Goal: Task Accomplishment & Management: Manage account settings

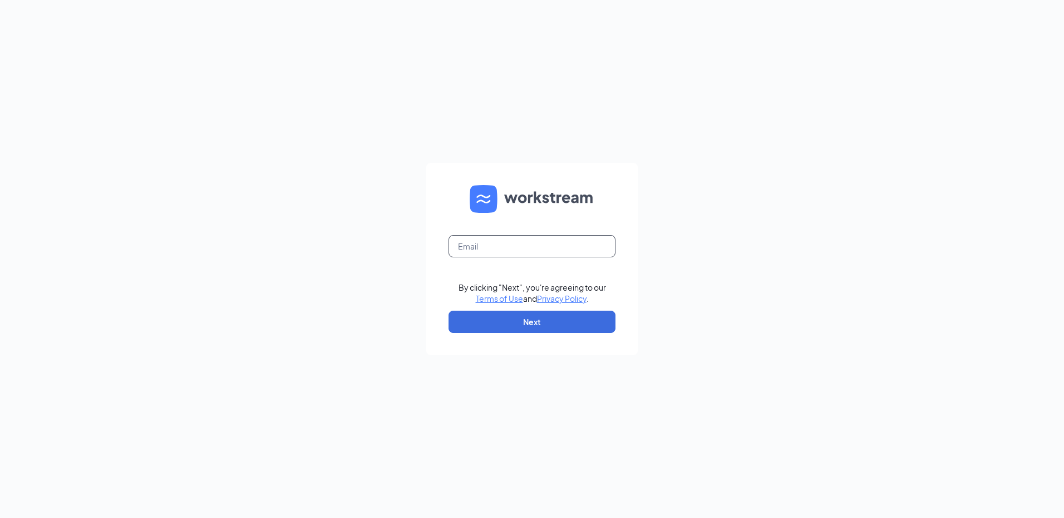
click at [508, 243] on input "text" at bounding box center [531, 246] width 167 height 22
drag, startPoint x: 518, startPoint y: 249, endPoint x: 608, endPoint y: 246, distance: 89.0
click at [608, 246] on input "[EMAIL_ADDRESS][PERSON_NAME][DOMAIN_NAME]" at bounding box center [531, 246] width 167 height 22
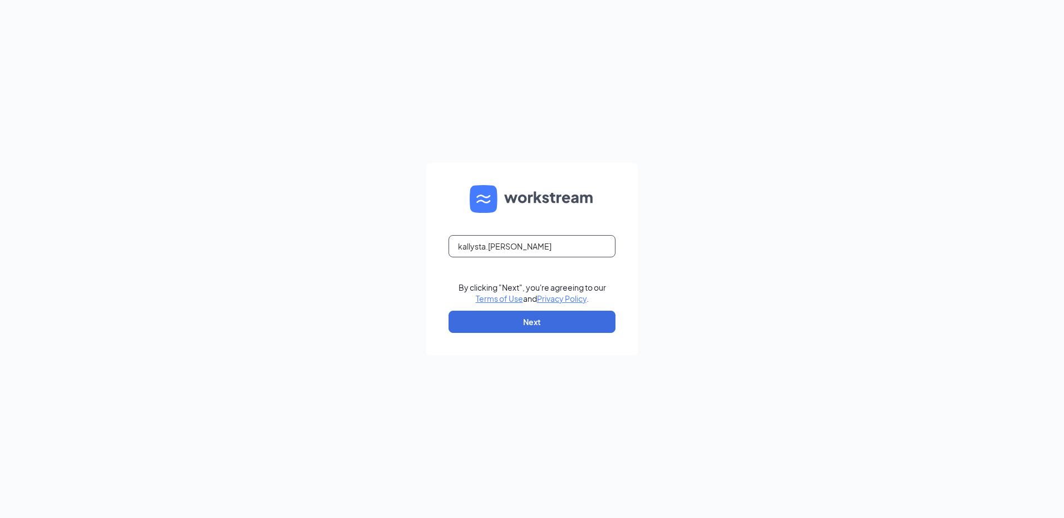
scroll to position [0, 0]
click at [457, 321] on button "Next" at bounding box center [531, 322] width 167 height 22
click at [539, 323] on button "Next" at bounding box center [531, 322] width 167 height 22
click at [521, 250] on input "kallysta.[PERSON_NAME]" at bounding box center [531, 246] width 167 height 22
click at [300, 237] on div "kallysta.[PERSON_NAME] The email you entered is incorrect. By clicking "Next", …" at bounding box center [532, 259] width 1064 height 518
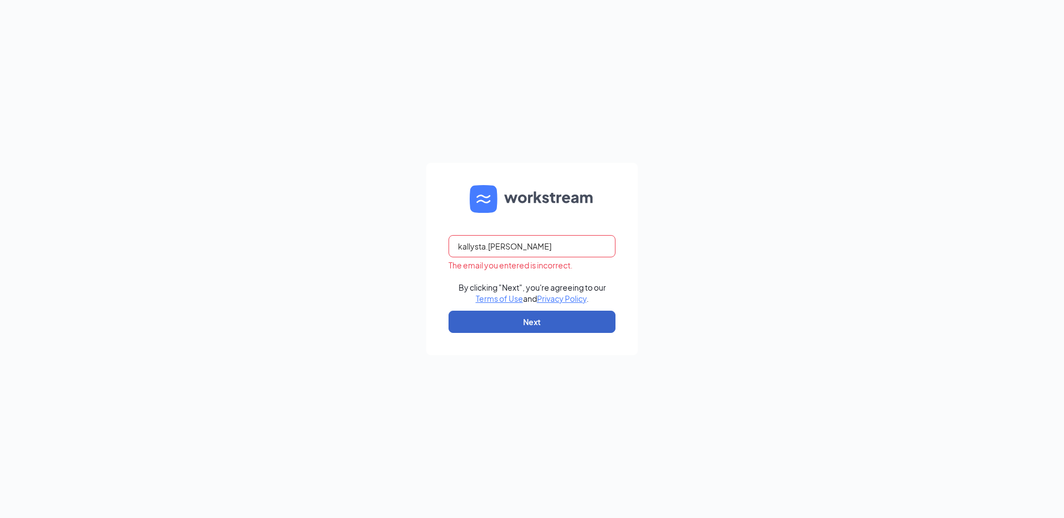
click at [505, 322] on button "Next" at bounding box center [531, 322] width 167 height 22
drag, startPoint x: 527, startPoint y: 246, endPoint x: 423, endPoint y: 255, distance: 104.4
click at [423, 255] on div "kallysta.[PERSON_NAME] The email you entered is incorrect. By clicking "Next", …" at bounding box center [532, 259] width 1064 height 518
type input "[EMAIL_ADDRESS][PERSON_NAME][DOMAIN_NAME]"
click at [515, 318] on button "Next" at bounding box center [531, 322] width 167 height 22
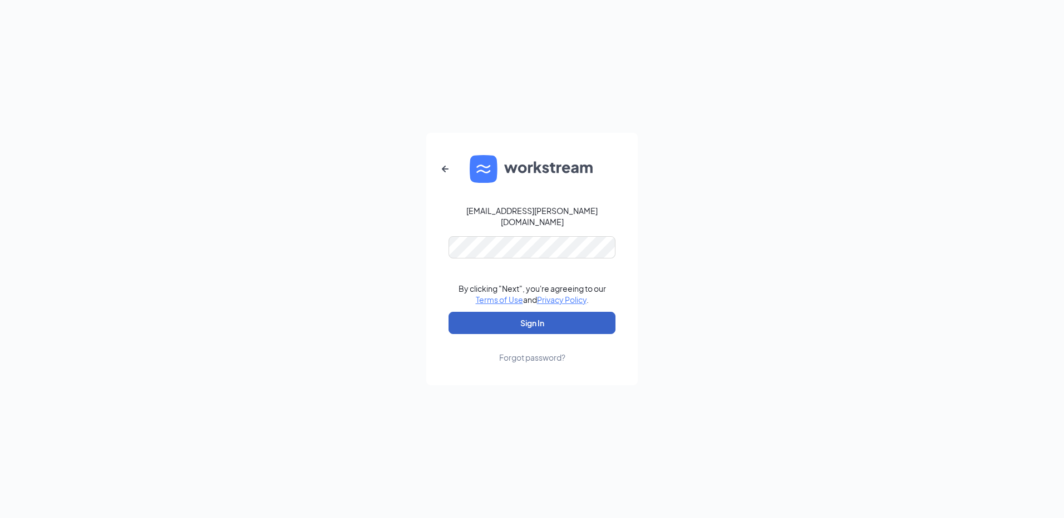
click at [515, 318] on button "Sign In" at bounding box center [531, 323] width 167 height 22
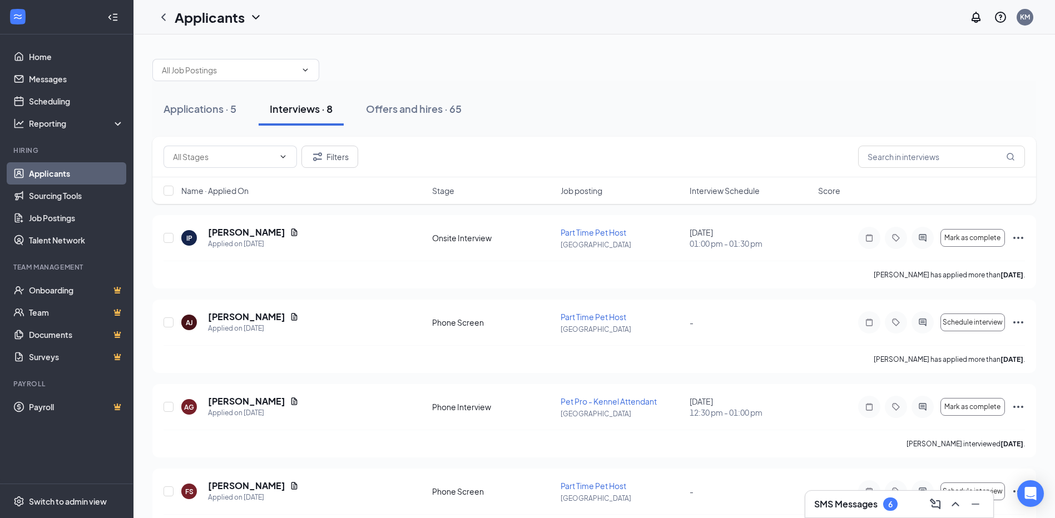
click at [853, 503] on h3 "SMS Messages" at bounding box center [845, 504] width 63 height 12
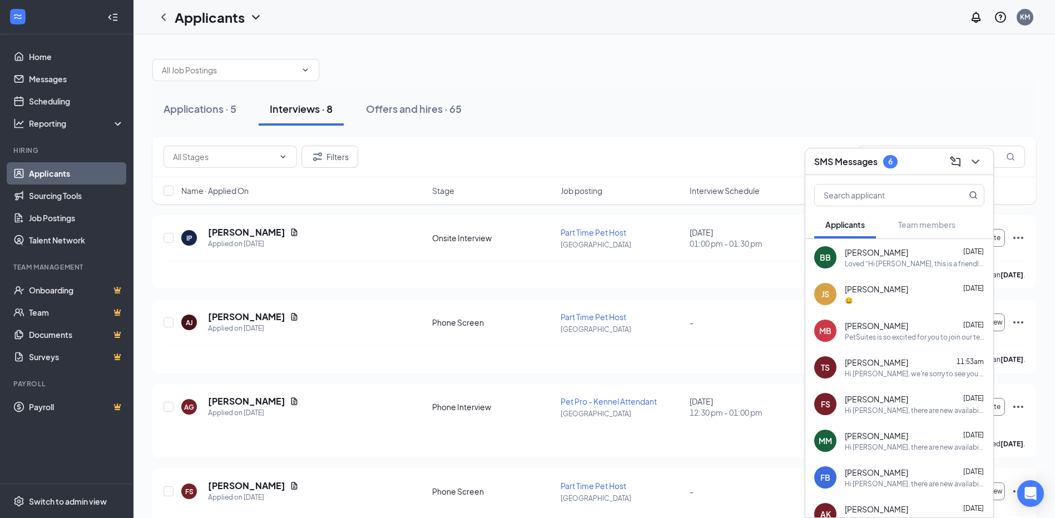
click at [891, 371] on div "Hi [PERSON_NAME], we’re sorry to see you go! Your meeting with PetSuites for Pe…" at bounding box center [915, 373] width 140 height 9
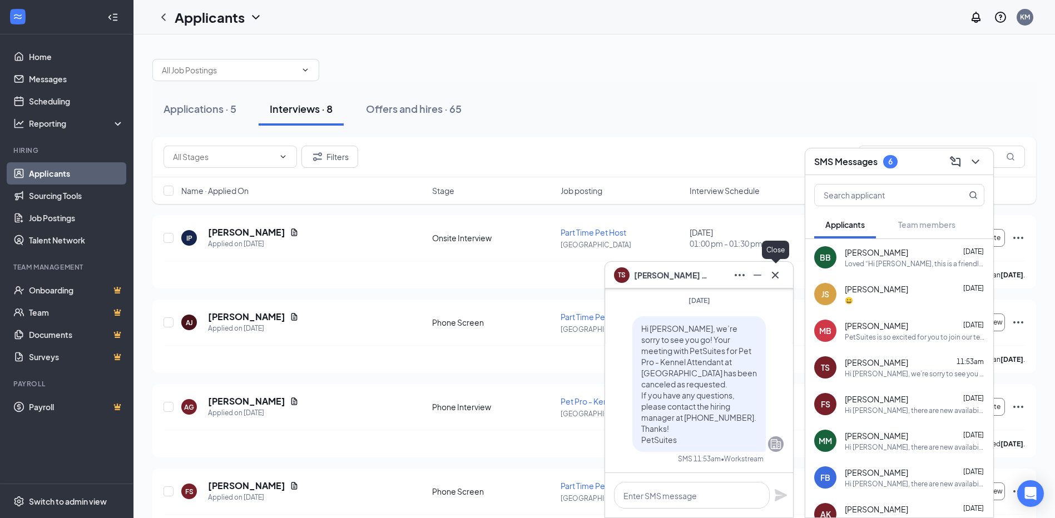
click at [778, 280] on icon "Cross" at bounding box center [775, 275] width 13 height 13
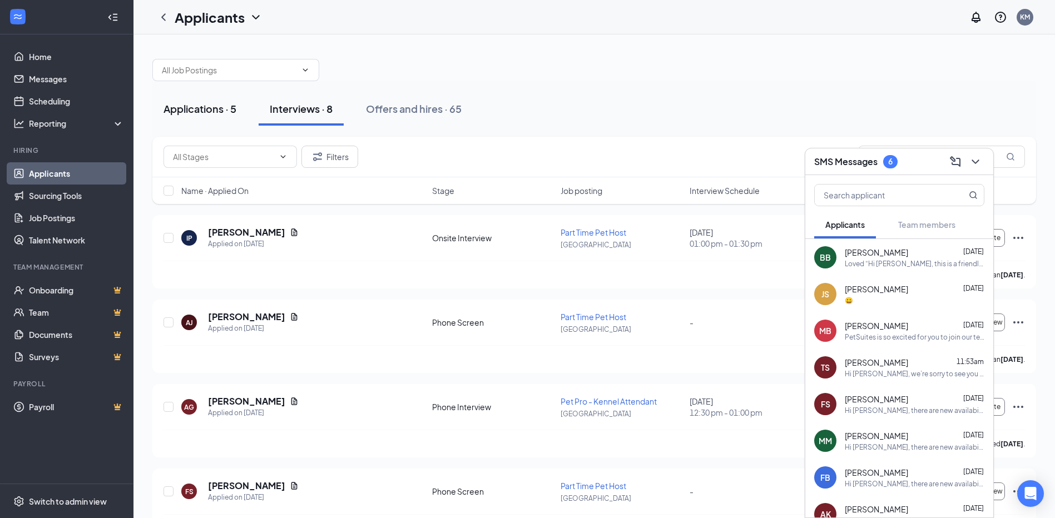
click at [216, 115] on div "Applications · 5" at bounding box center [200, 109] width 73 height 14
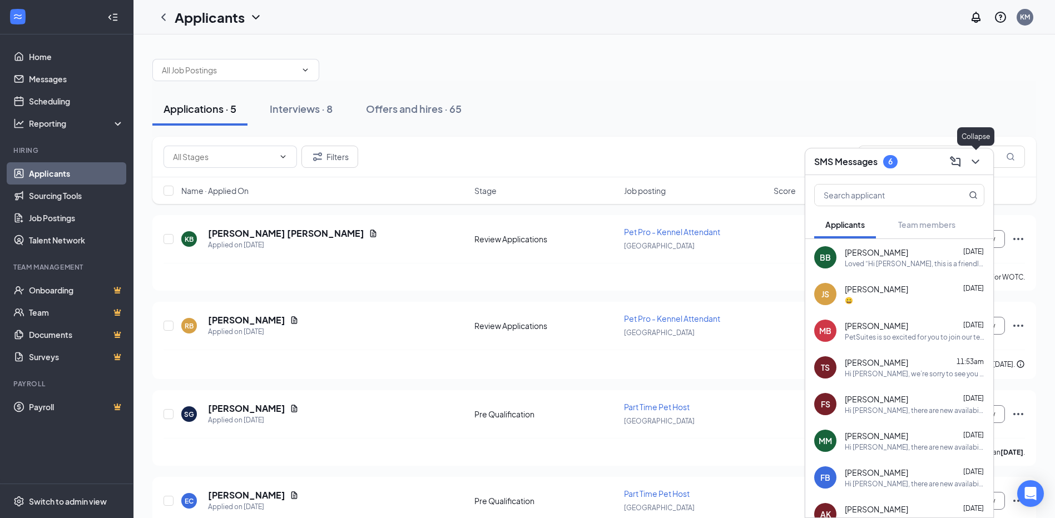
click at [975, 157] on icon "ChevronDown" at bounding box center [975, 161] width 13 height 13
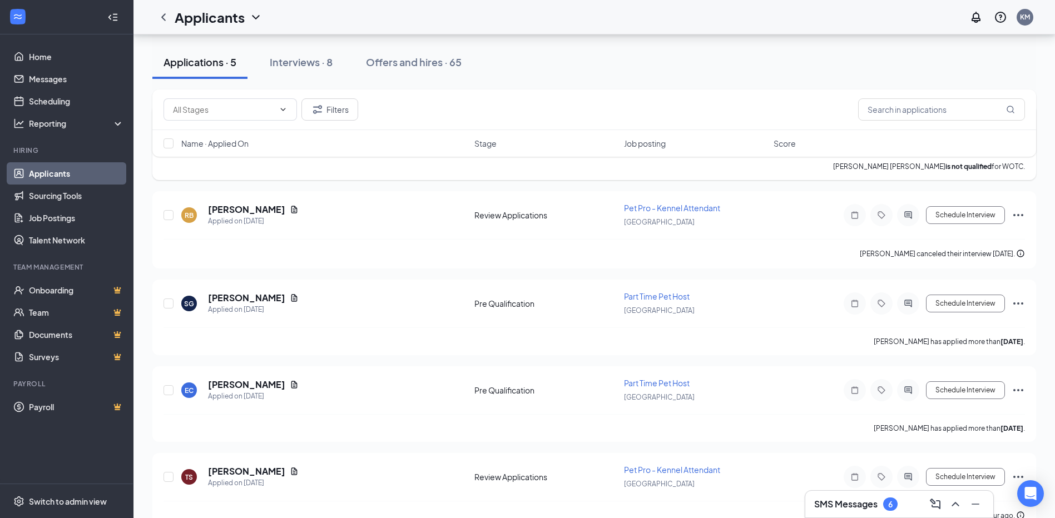
scroll to position [136, 0]
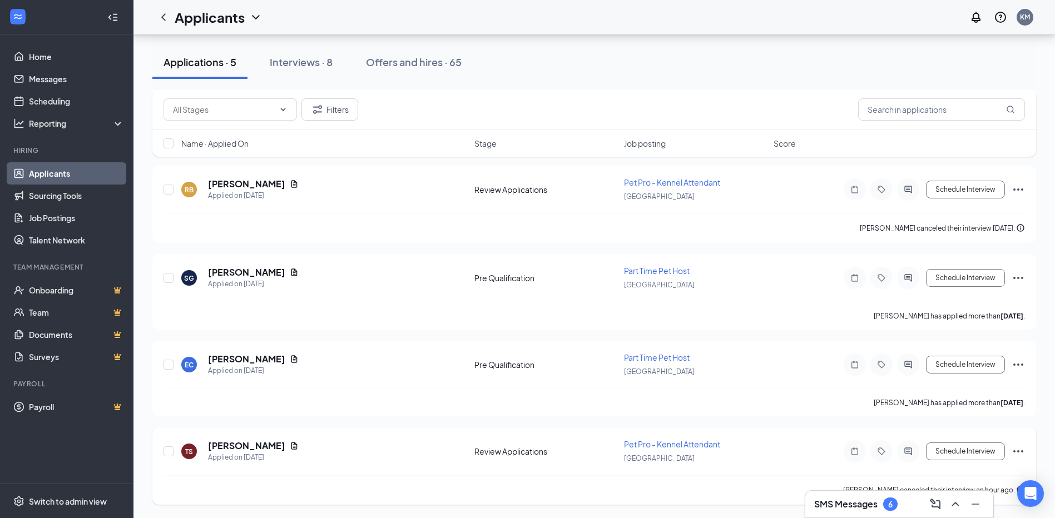
click at [1021, 453] on icon "Ellipses" at bounding box center [1018, 451] width 13 height 13
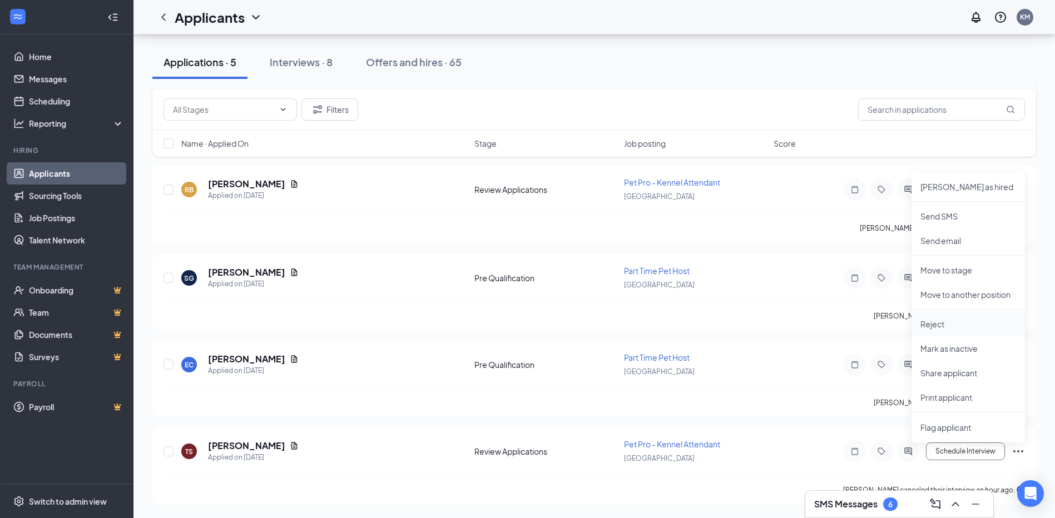
click at [944, 331] on li "Reject" at bounding box center [968, 324] width 113 height 24
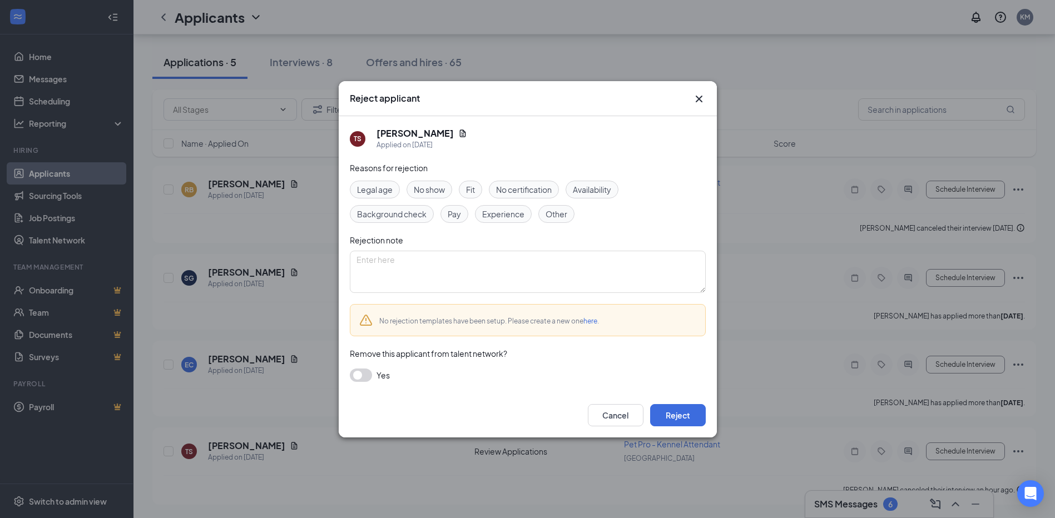
click at [550, 218] on span "Other" at bounding box center [557, 214] width 22 height 12
click at [664, 411] on button "Reject" at bounding box center [678, 415] width 56 height 22
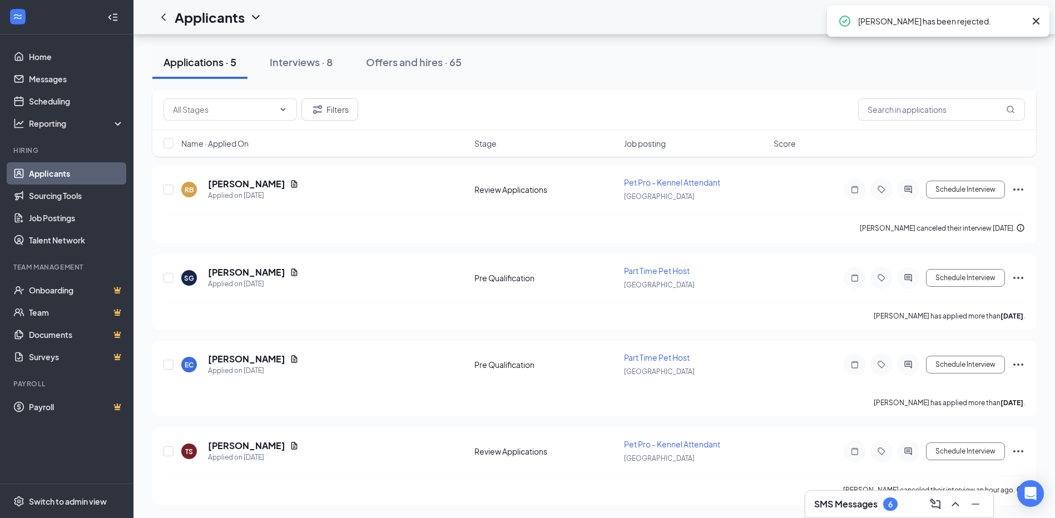
scroll to position [48, 0]
